Goal: Browse casually

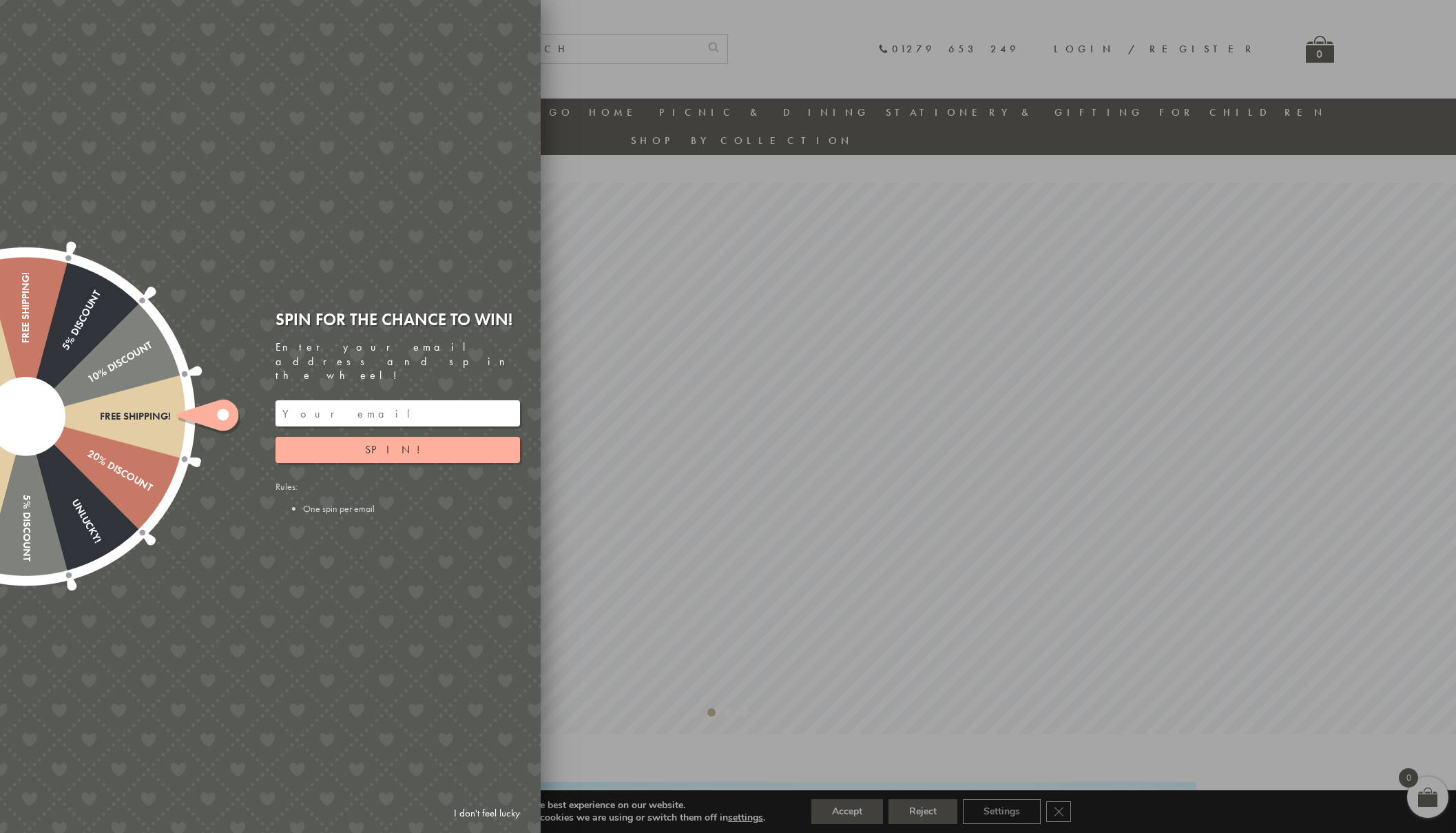
click at [946, 40] on div at bounding box center [728, 416] width 1456 height 833
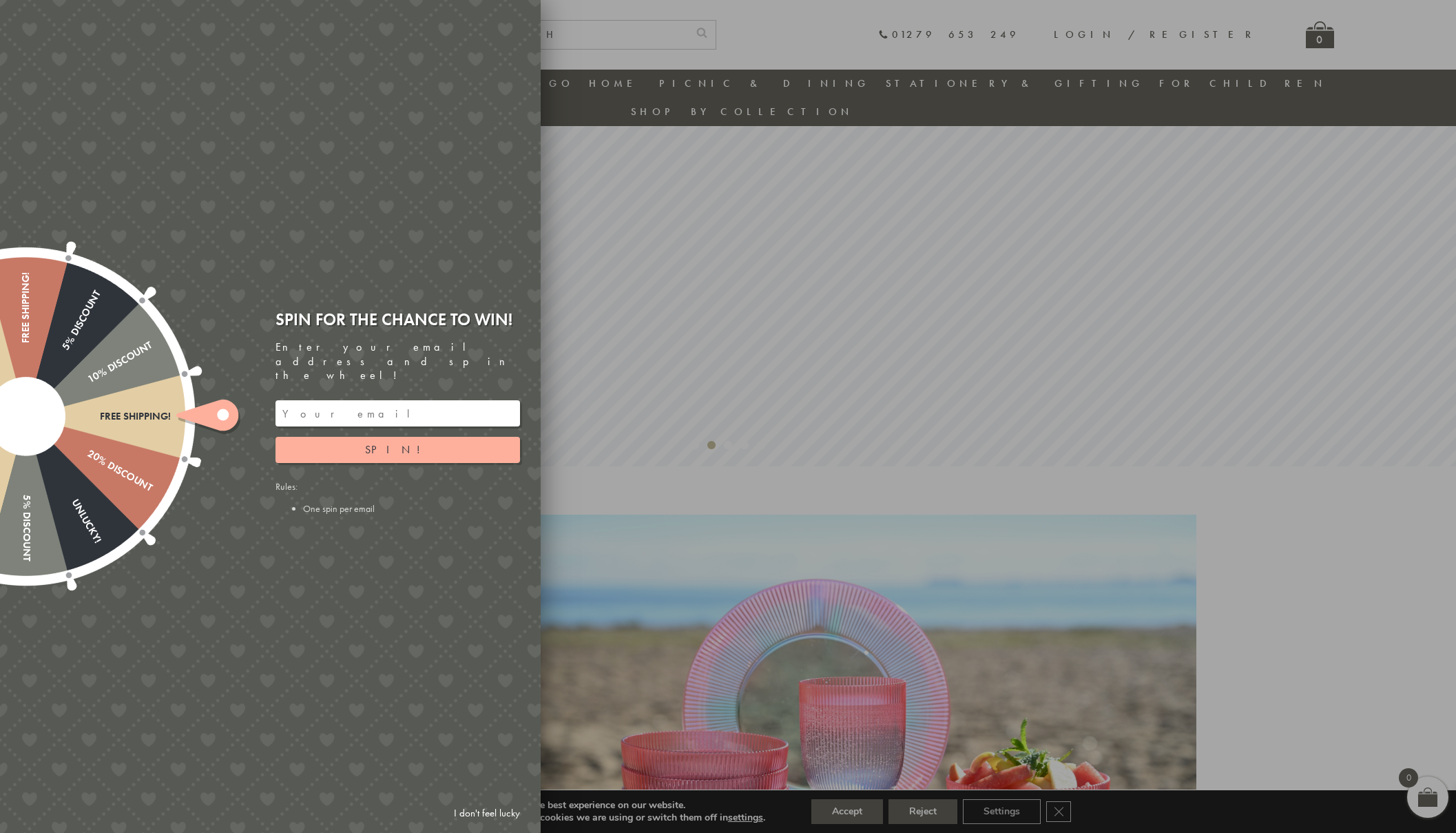
scroll to position [238, 0]
click at [750, 488] on div at bounding box center [728, 416] width 1456 height 833
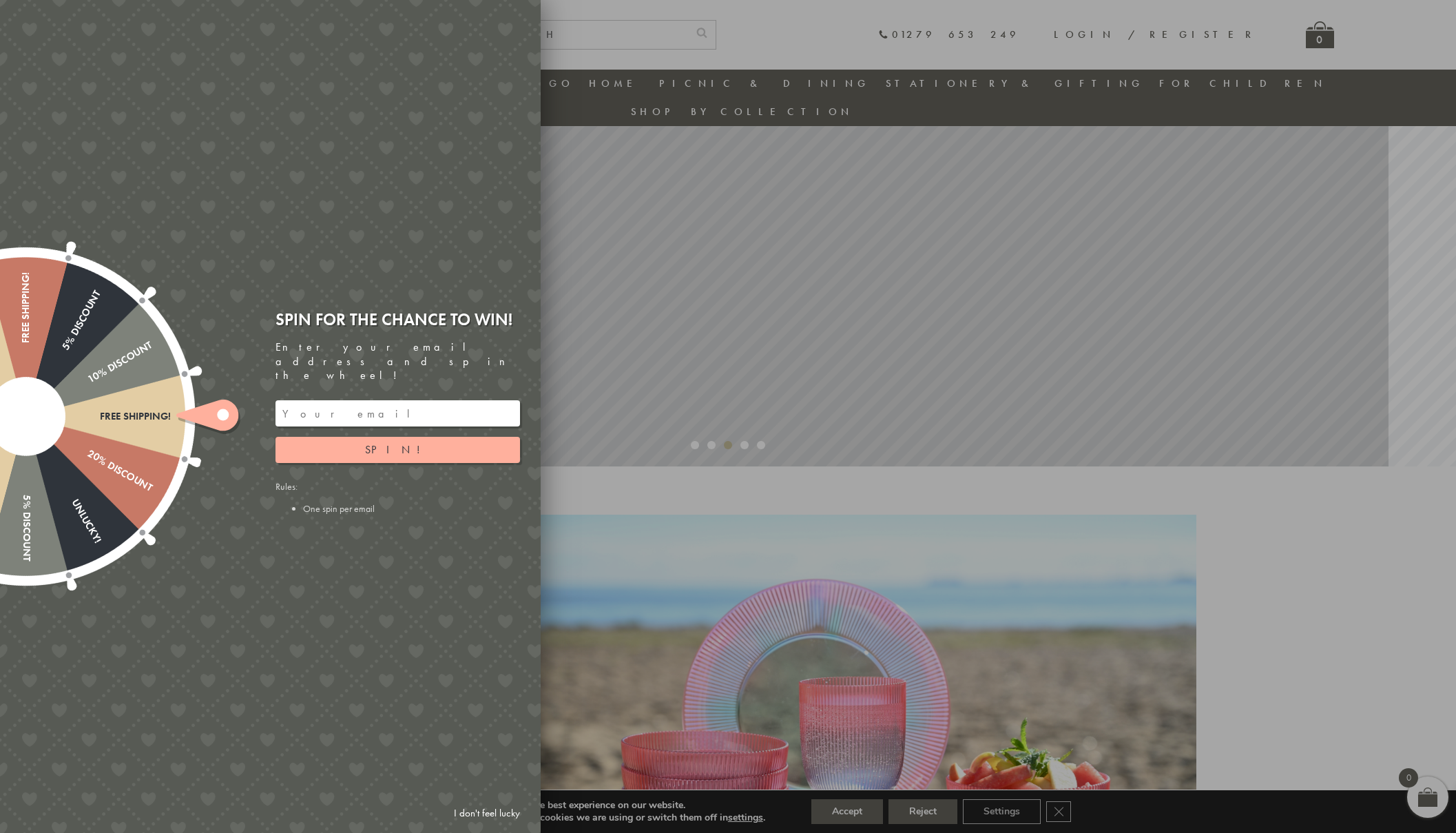
click at [531, 13] on div "Free shipping! 20% Discount Unlucky! 5% Discount 10% Discount Unlucky! 15% Disc…" at bounding box center [193, 416] width 696 height 833
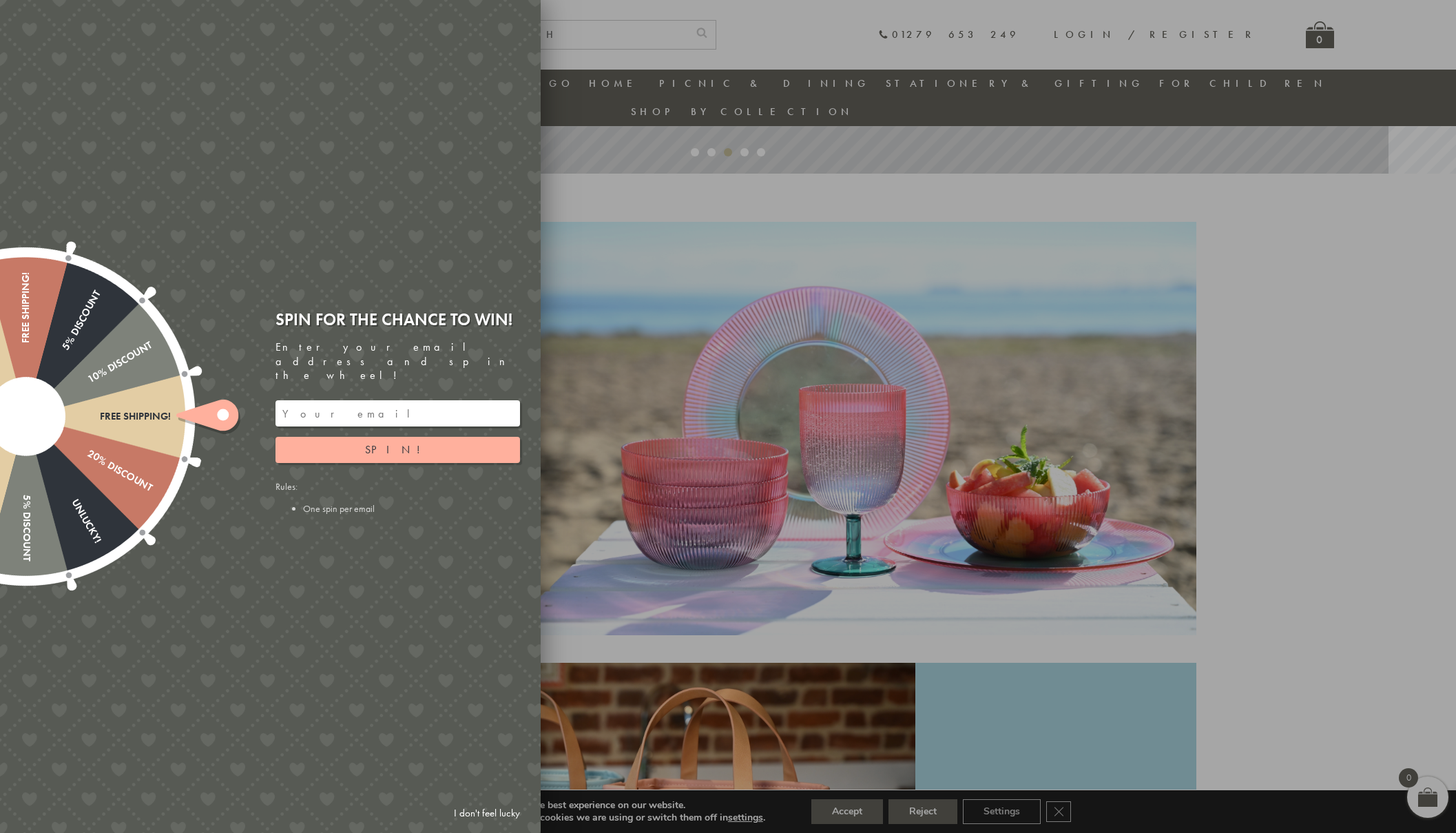
click at [921, 387] on div at bounding box center [728, 416] width 1456 height 833
click at [713, 82] on div at bounding box center [728, 416] width 1456 height 833
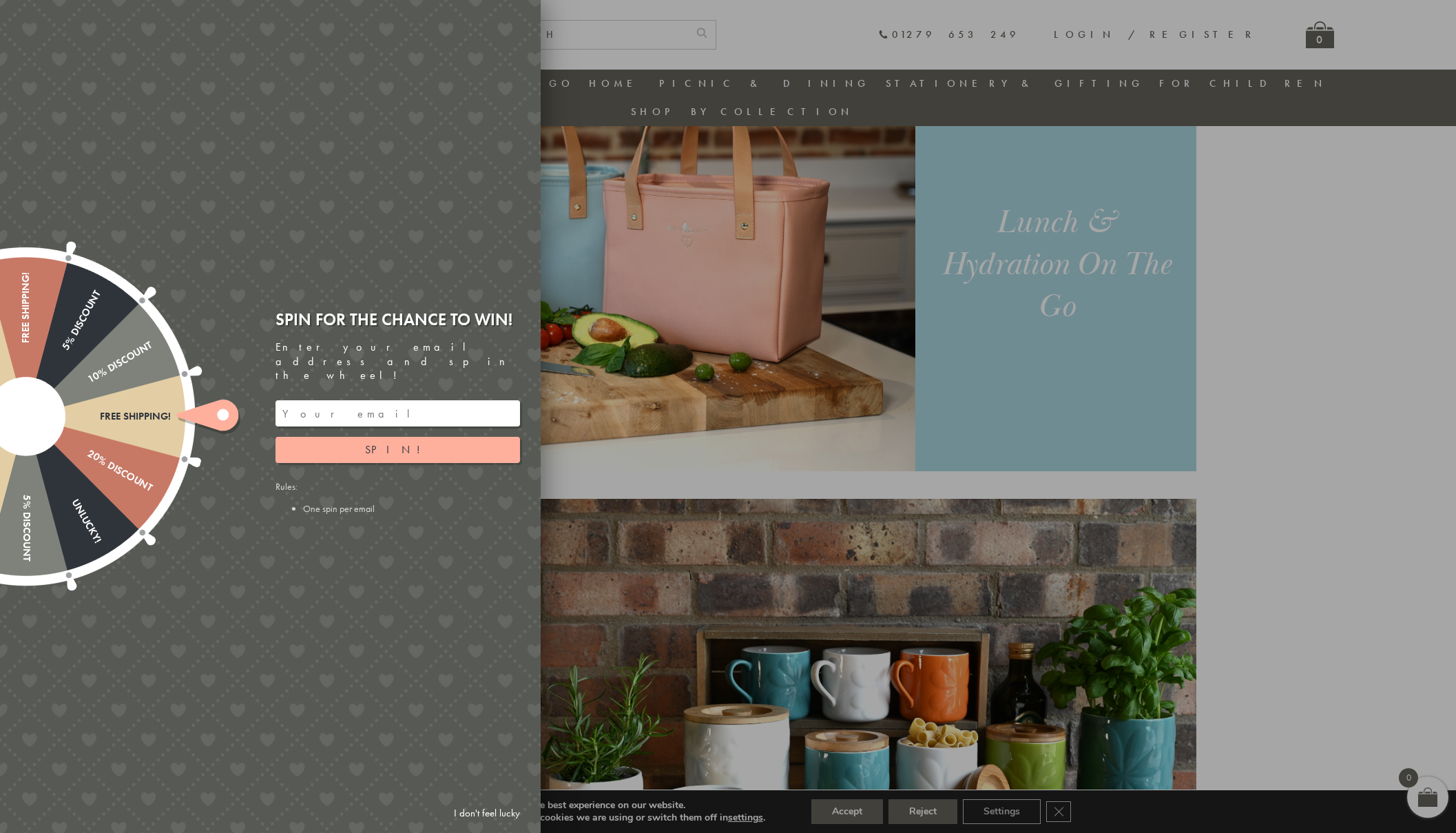
scroll to position [1265, 0]
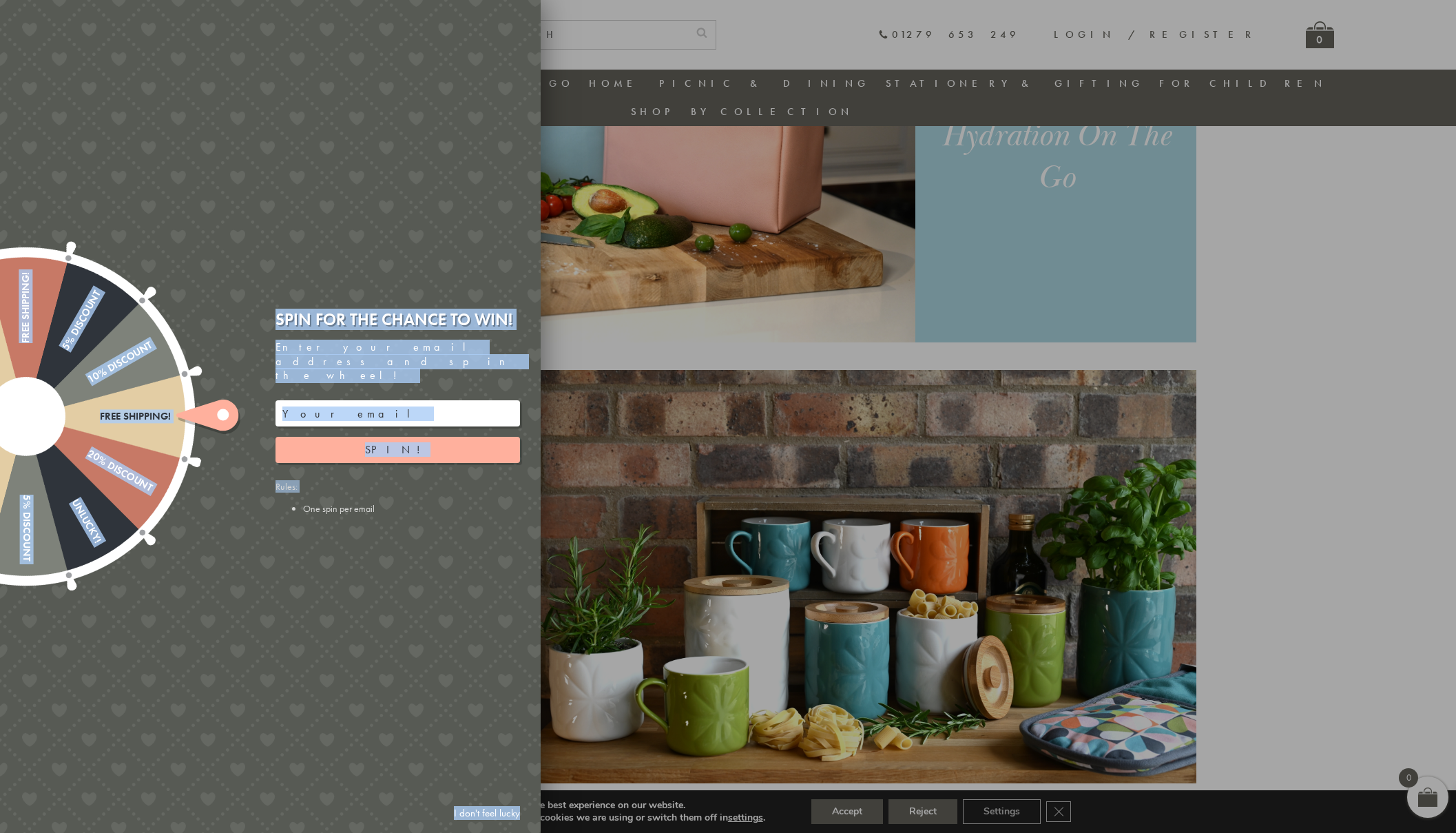
drag, startPoint x: 542, startPoint y: 485, endPoint x: 321, endPoint y: 486, distance: 221.0
click at [321, 486] on body "pinterest instagram phone chevron-left chevron-right envelope twitter facebook …" at bounding box center [728, 567] width 1456 height 3665
click at [602, 567] on div at bounding box center [728, 416] width 1456 height 833
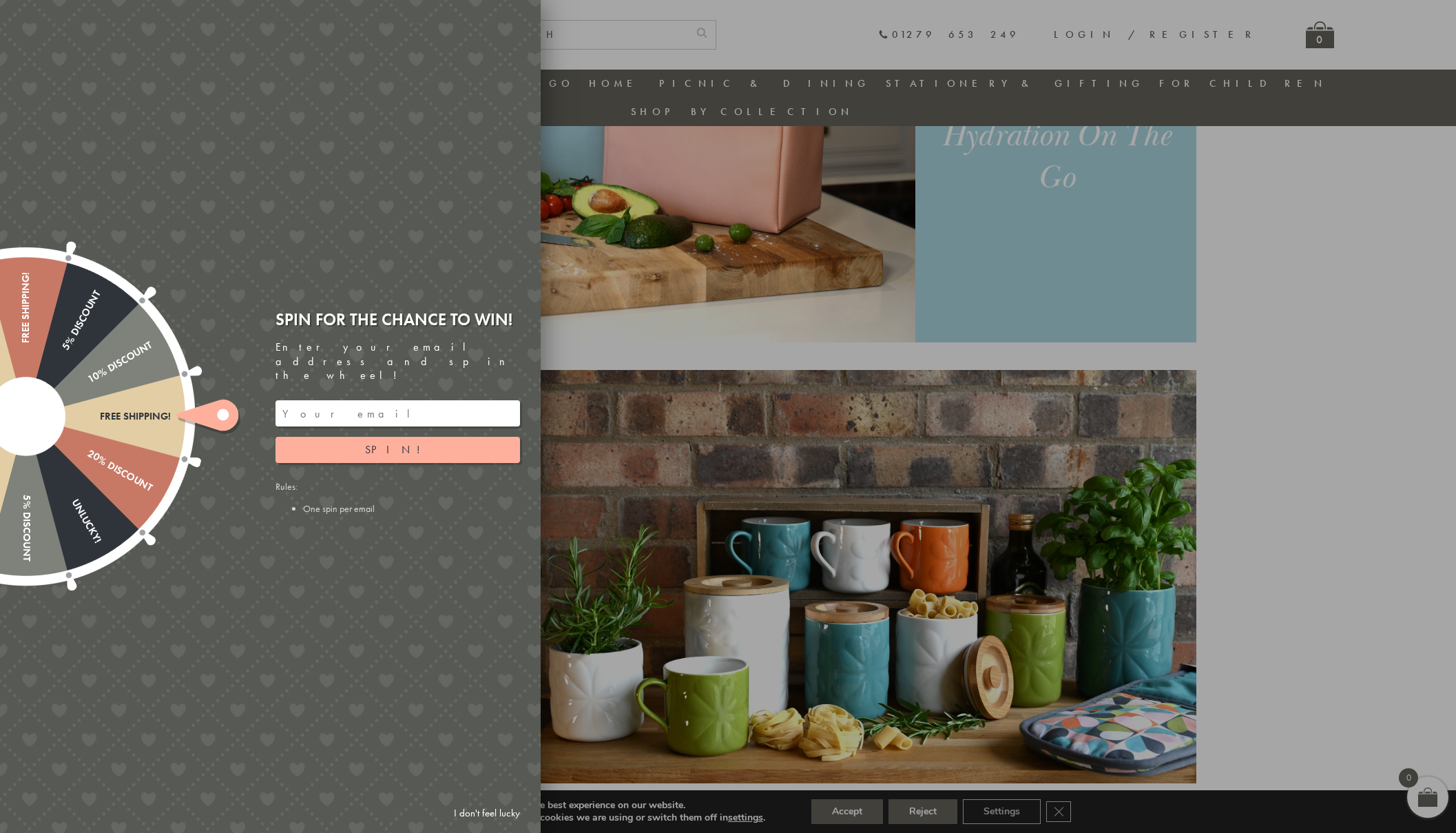
drag, startPoint x: 575, startPoint y: 560, endPoint x: 833, endPoint y: 550, distance: 258.2
click at [833, 550] on div at bounding box center [728, 416] width 1456 height 833
